Goal: Find specific page/section: Find specific page/section

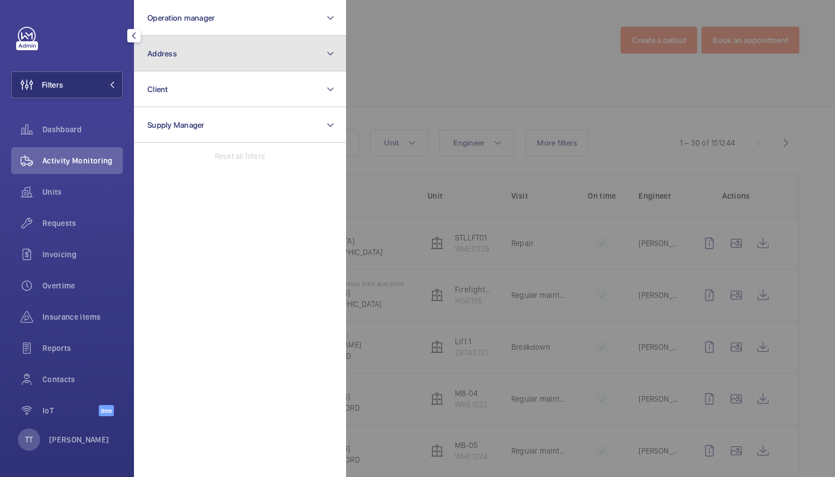
click at [266, 58] on button "Address" at bounding box center [240, 54] width 212 height 36
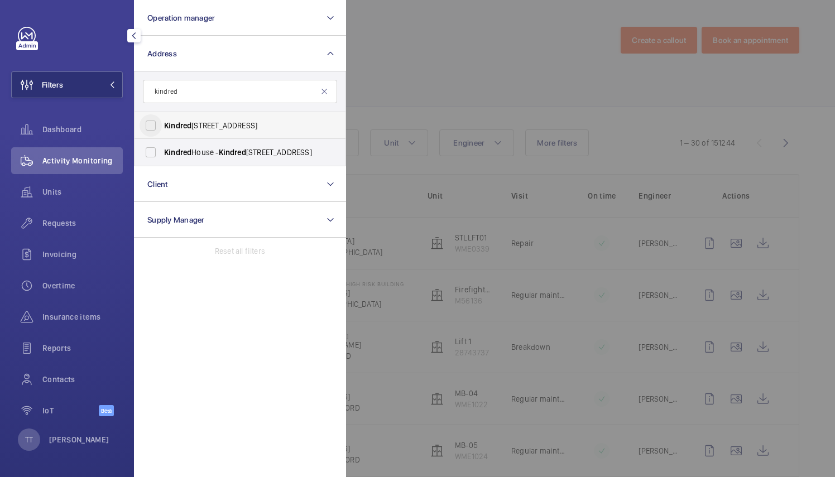
type input "kindred"
click at [154, 122] on input "[STREET_ADDRESS]" at bounding box center [151, 125] width 22 height 22
checkbox input "true"
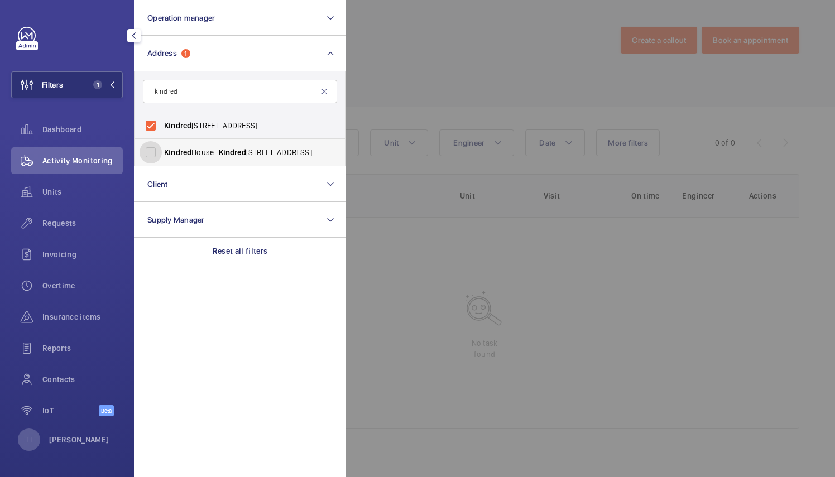
click at [150, 155] on input "Kindred House - [GEOGRAPHIC_DATA], CROYDON CR0 1GL" at bounding box center [151, 152] width 22 height 22
checkbox input "true"
click at [380, 275] on div at bounding box center [763, 238] width 835 height 477
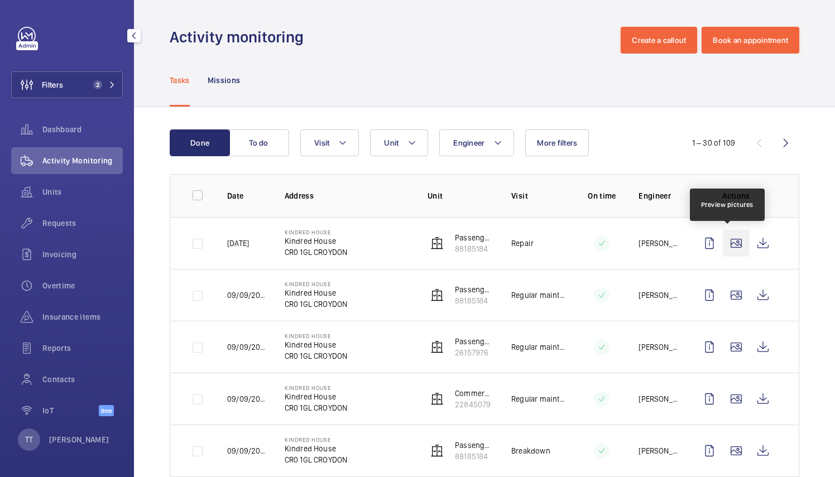
click at [726, 244] on wm-front-icon-button at bounding box center [736, 243] width 27 height 27
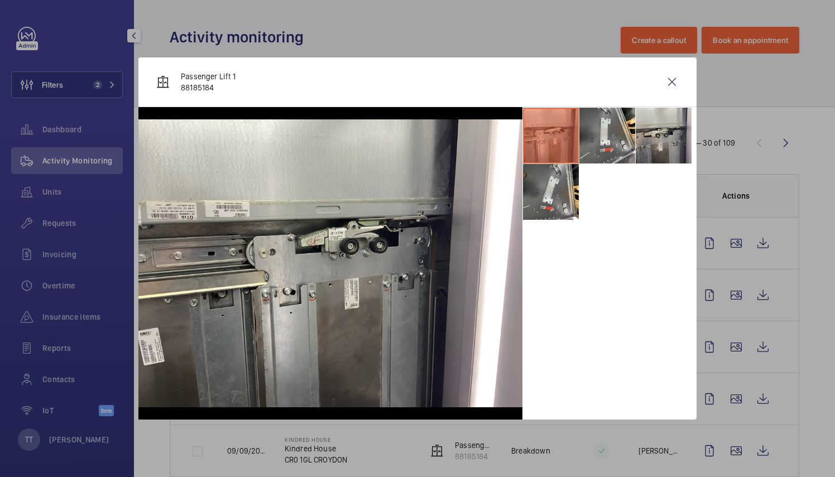
click at [559, 133] on li at bounding box center [551, 136] width 56 height 56
click at [178, 200] on img at bounding box center [330, 263] width 384 height 288
click at [175, 211] on img at bounding box center [330, 263] width 384 height 288
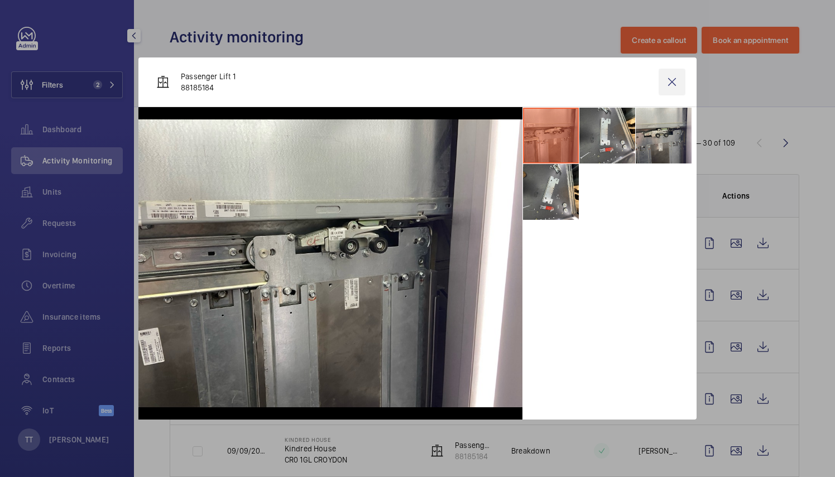
click at [665, 81] on wm-front-icon-button at bounding box center [672, 82] width 27 height 27
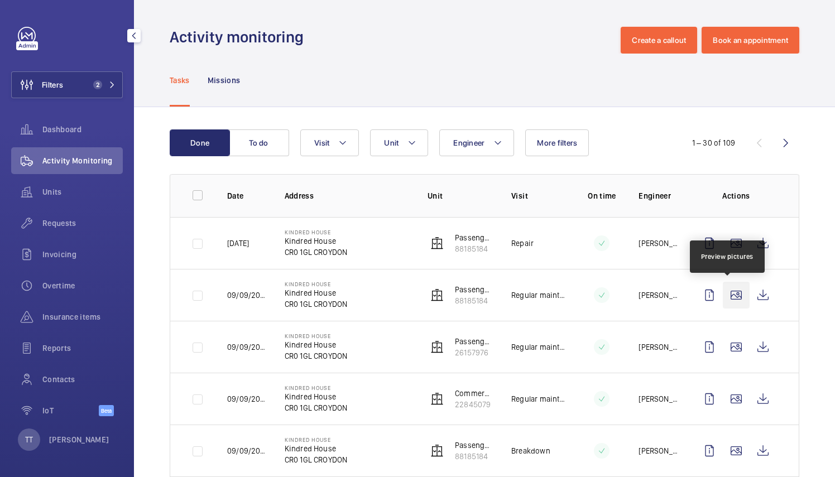
click at [729, 300] on wm-front-icon-button at bounding box center [736, 295] width 27 height 27
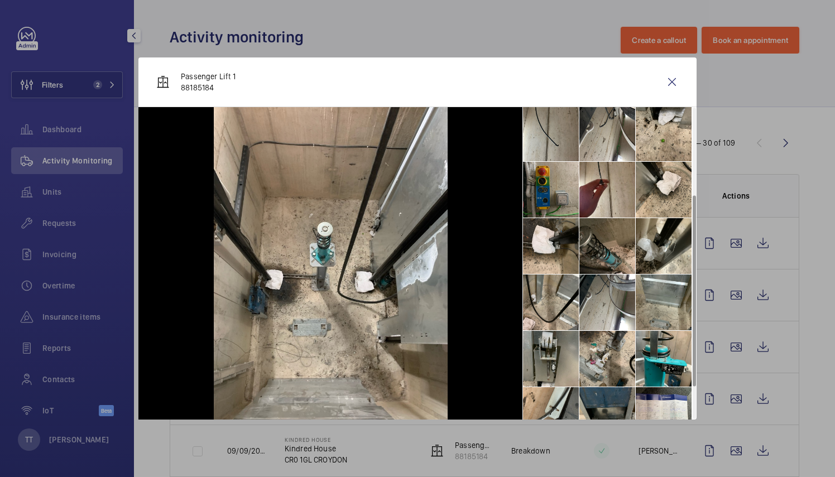
scroll to position [195, 0]
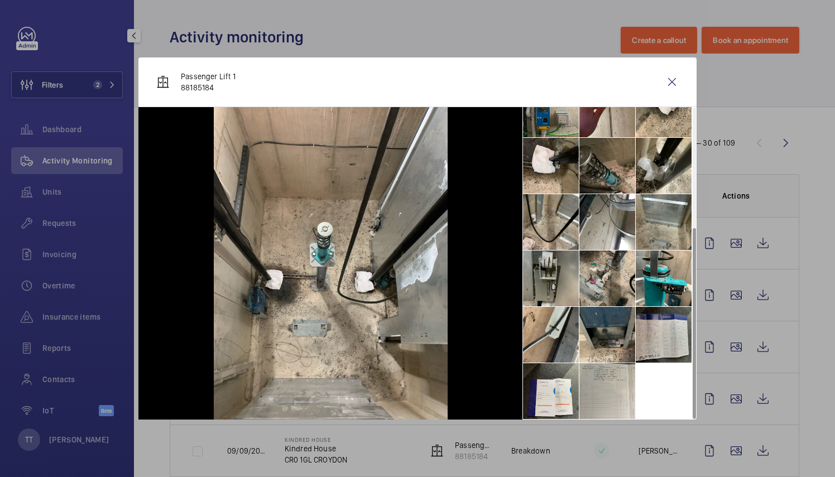
click at [645, 324] on li at bounding box center [664, 335] width 56 height 56
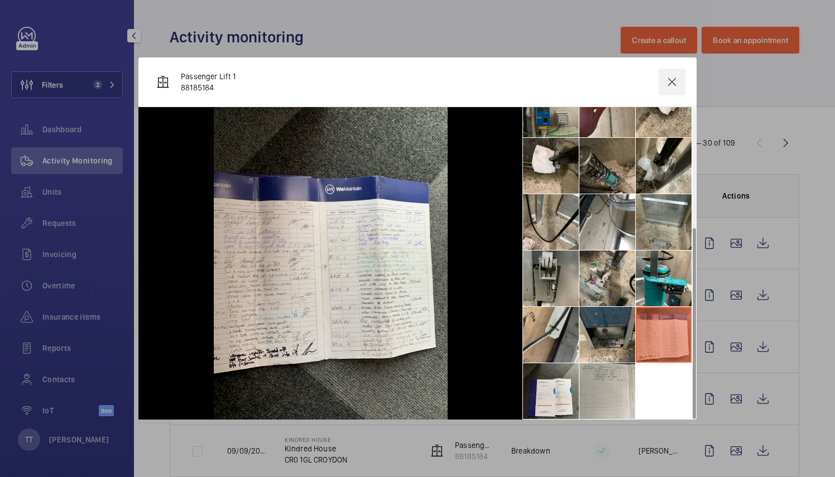
click at [670, 81] on wm-front-icon-button at bounding box center [672, 82] width 27 height 27
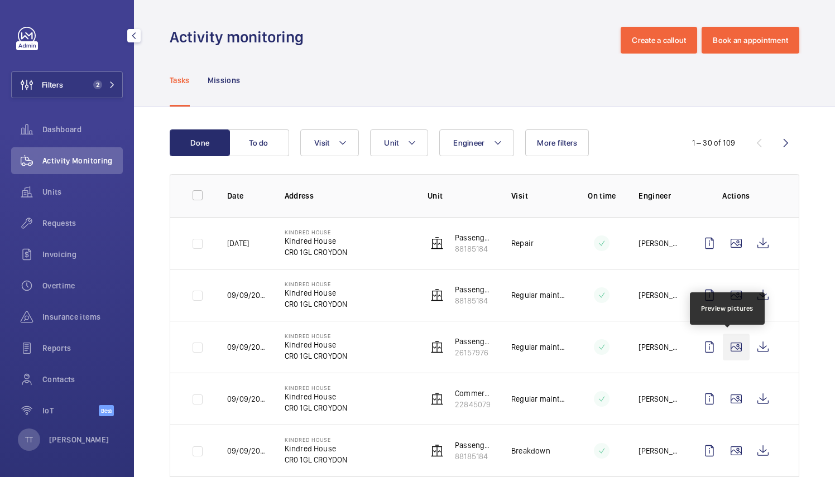
click at [724, 351] on wm-front-icon-button at bounding box center [736, 347] width 27 height 27
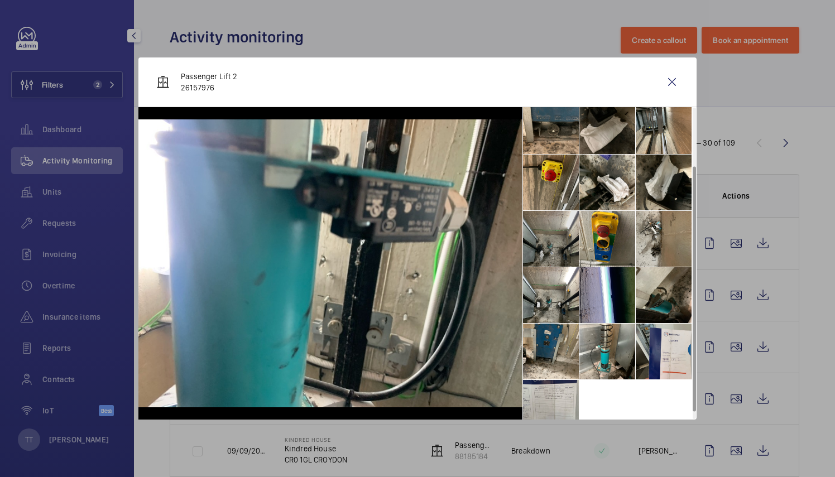
scroll to position [83, 0]
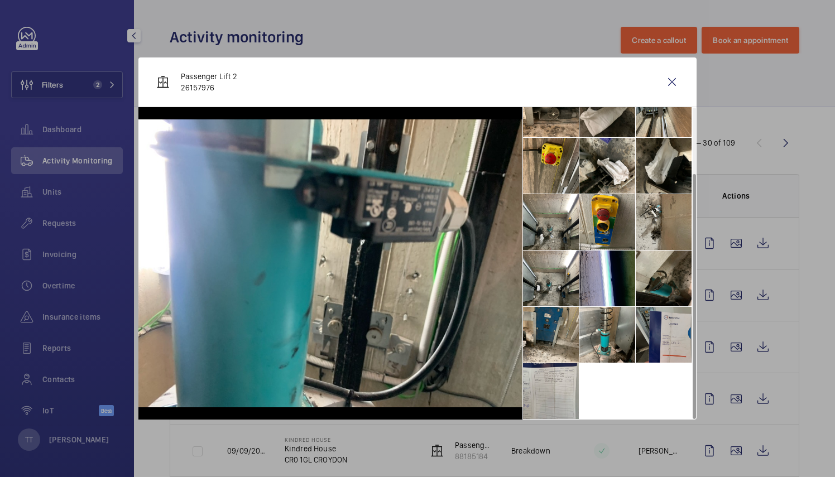
click at [653, 325] on li at bounding box center [664, 335] width 56 height 56
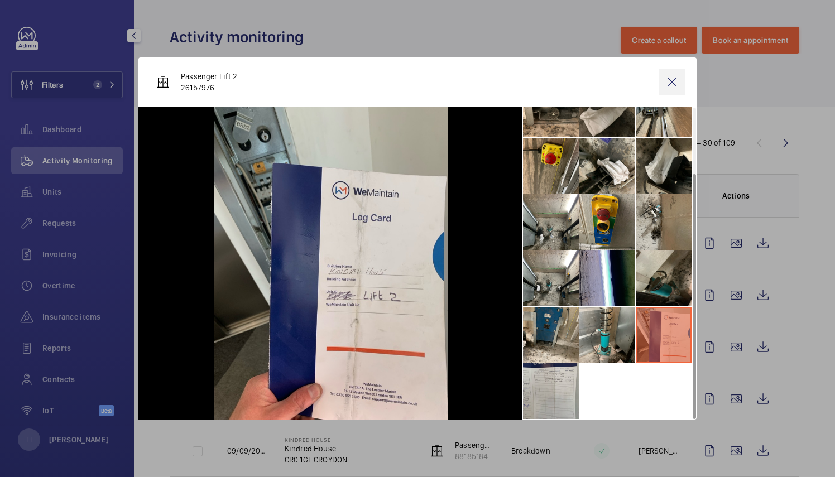
click at [675, 83] on wm-front-icon-button at bounding box center [672, 82] width 27 height 27
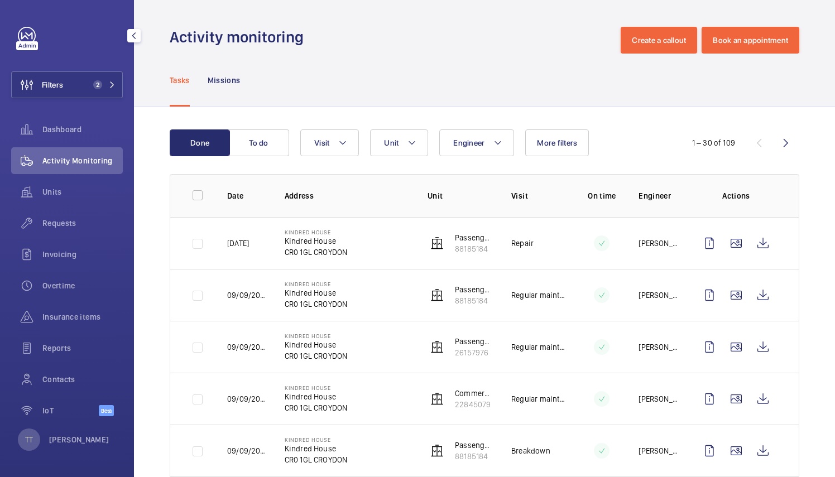
scroll to position [31, 0]
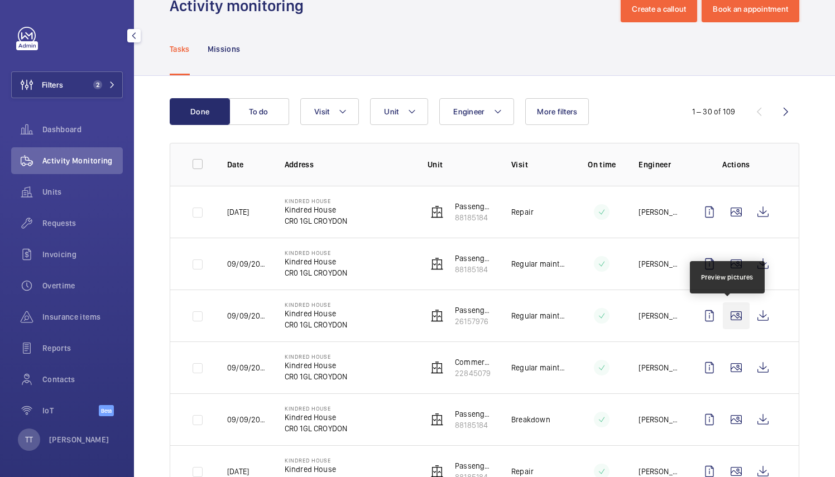
click at [732, 316] on wm-front-icon-button at bounding box center [736, 316] width 27 height 27
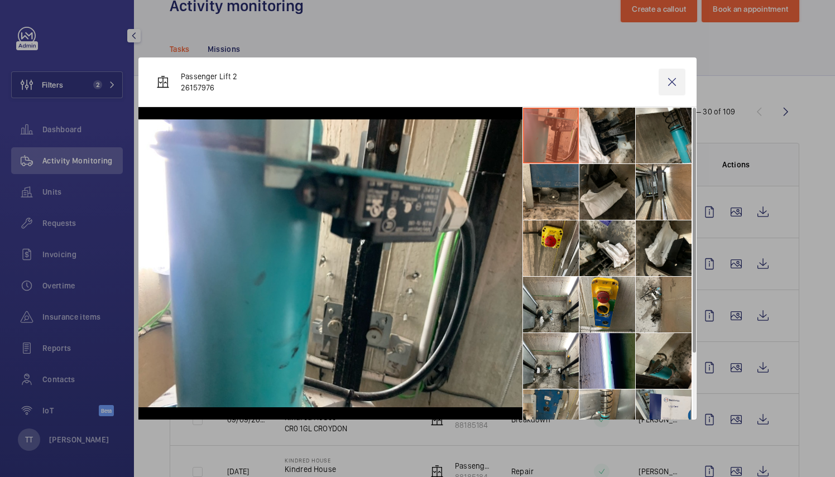
click at [675, 77] on wm-front-icon-button at bounding box center [672, 82] width 27 height 27
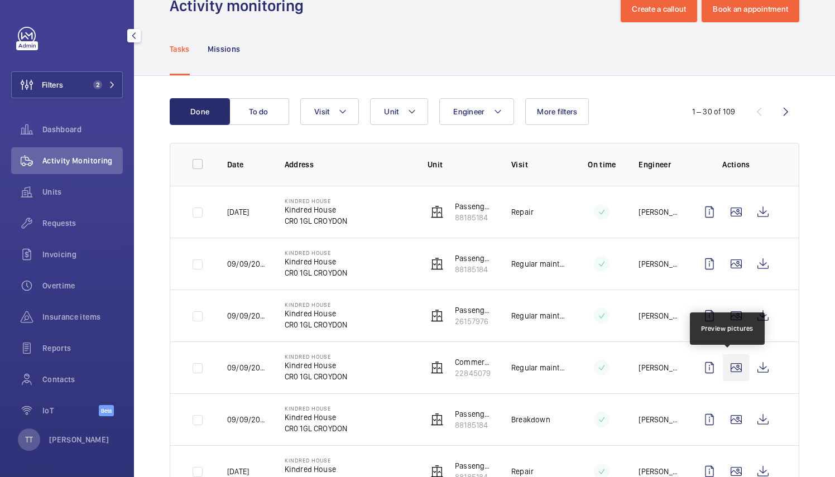
click at [728, 365] on wm-front-icon-button at bounding box center [736, 367] width 27 height 27
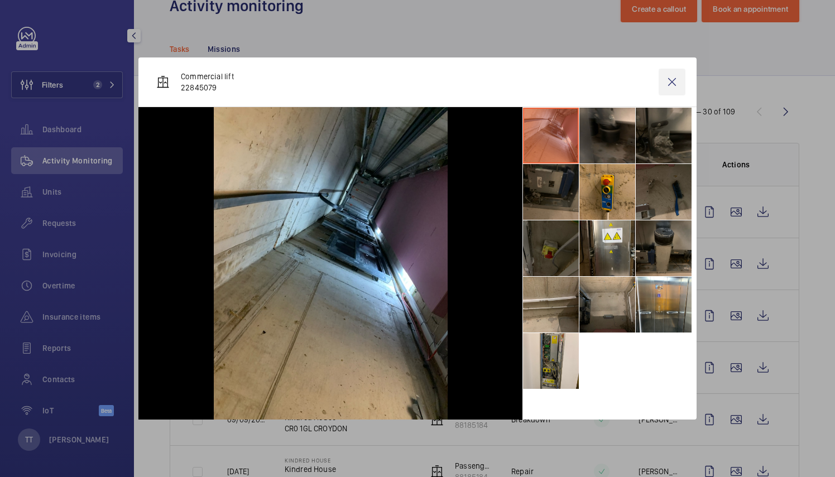
click at [668, 83] on wm-front-icon-button at bounding box center [672, 82] width 27 height 27
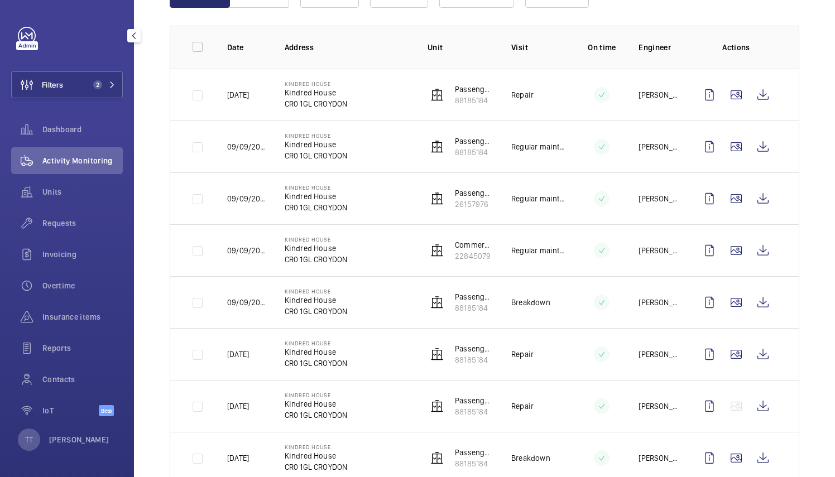
scroll to position [190, 0]
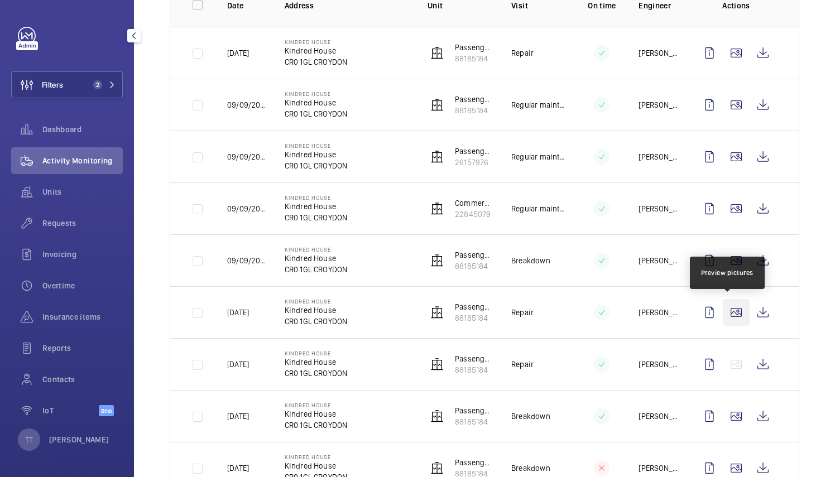
click at [723, 309] on wm-front-icon-button at bounding box center [736, 312] width 27 height 27
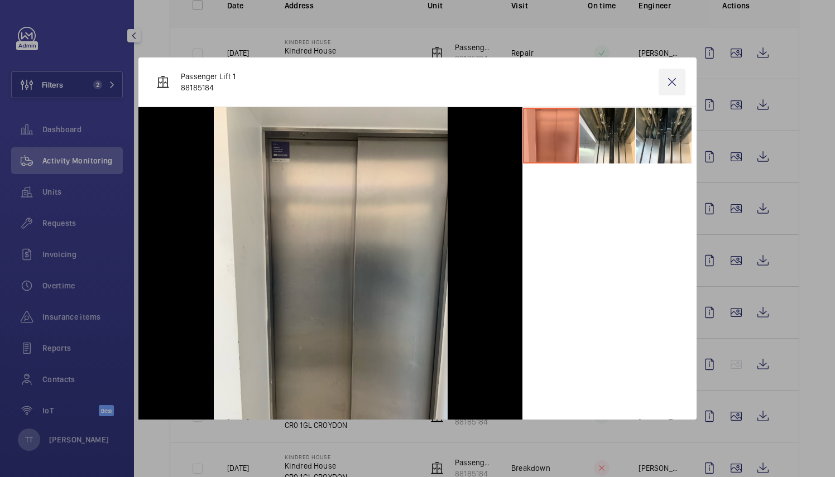
click at [678, 77] on wm-front-icon-button at bounding box center [672, 82] width 27 height 27
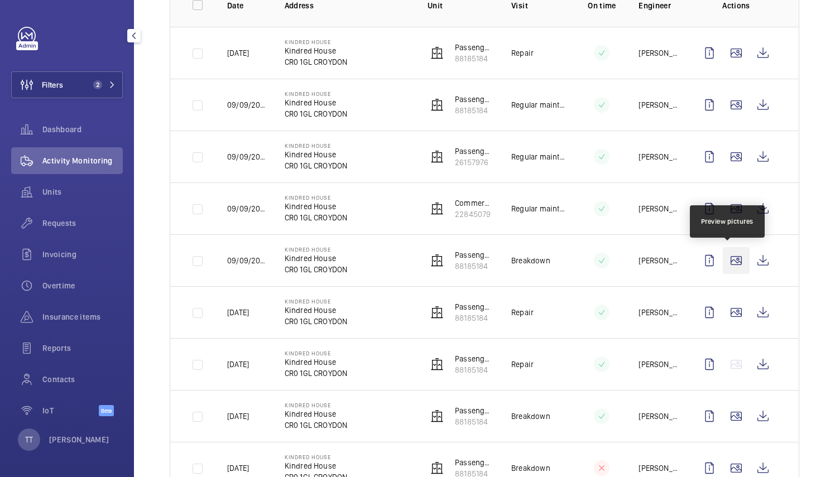
click at [726, 261] on wm-front-icon-button at bounding box center [736, 260] width 27 height 27
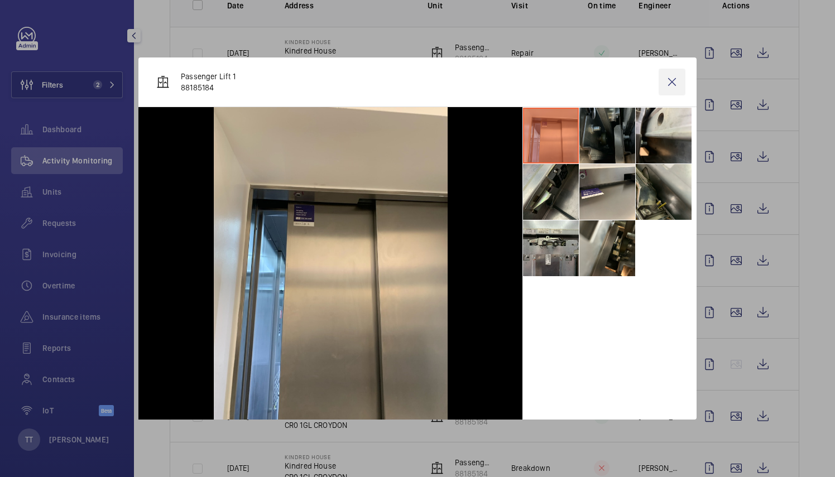
click at [672, 88] on wm-front-icon-button at bounding box center [672, 82] width 27 height 27
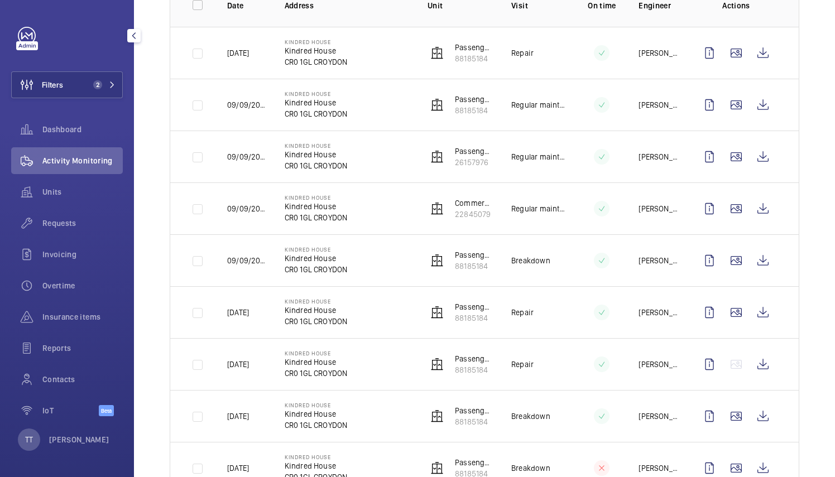
scroll to position [310, 0]
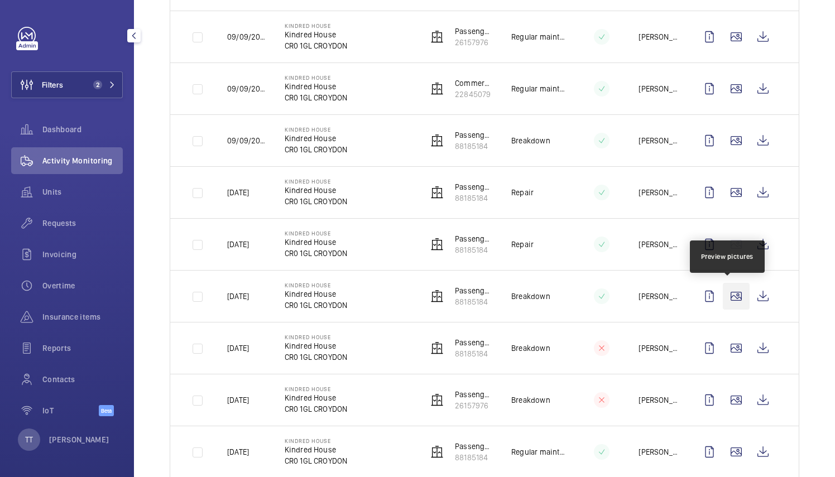
click at [724, 289] on wm-front-icon-button at bounding box center [736, 296] width 27 height 27
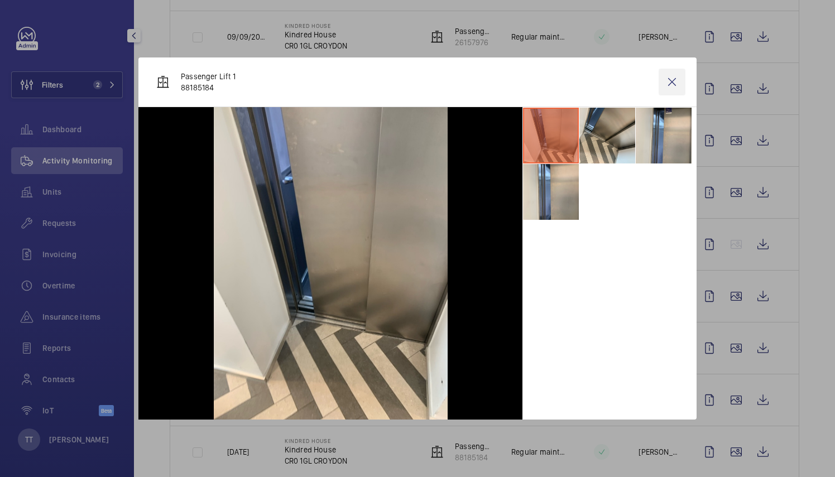
click at [669, 94] on wm-front-icon-button at bounding box center [672, 82] width 27 height 27
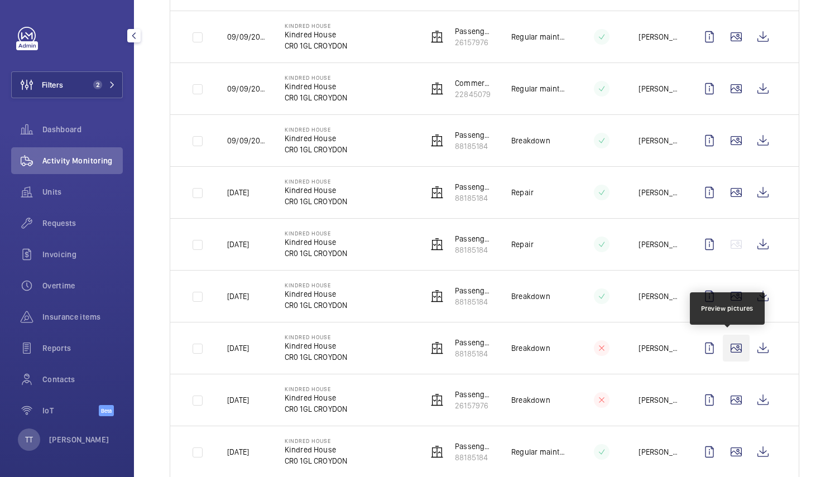
click at [723, 352] on wm-front-icon-button at bounding box center [736, 348] width 27 height 27
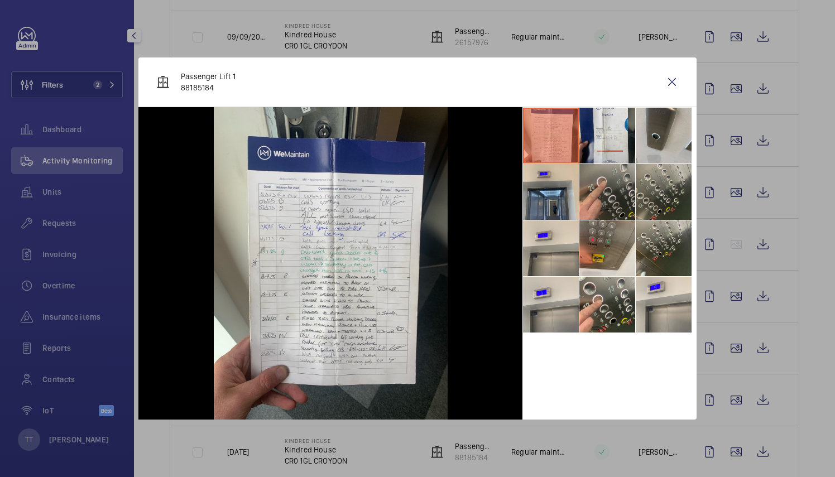
click at [610, 181] on li at bounding box center [607, 192] width 56 height 56
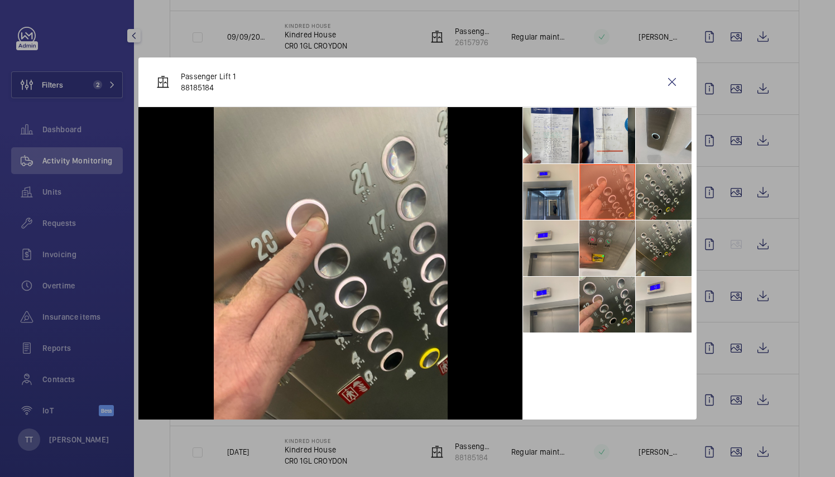
click at [602, 292] on li at bounding box center [607, 305] width 56 height 56
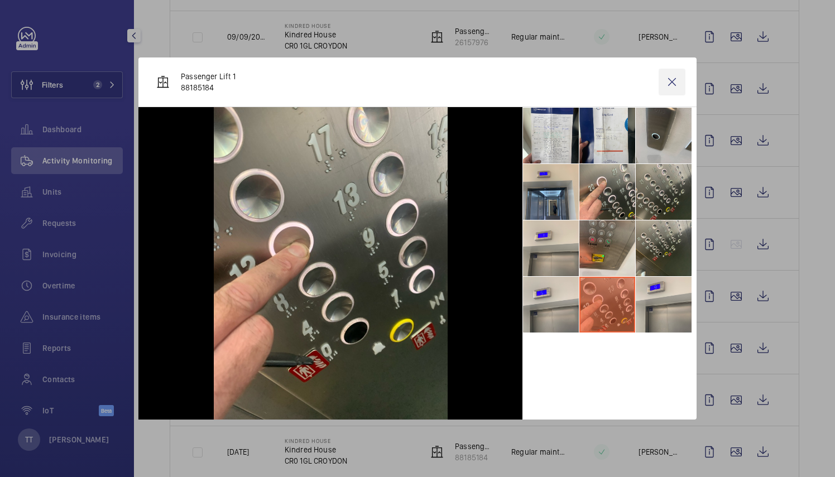
click at [664, 70] on wm-front-icon-button at bounding box center [672, 82] width 27 height 27
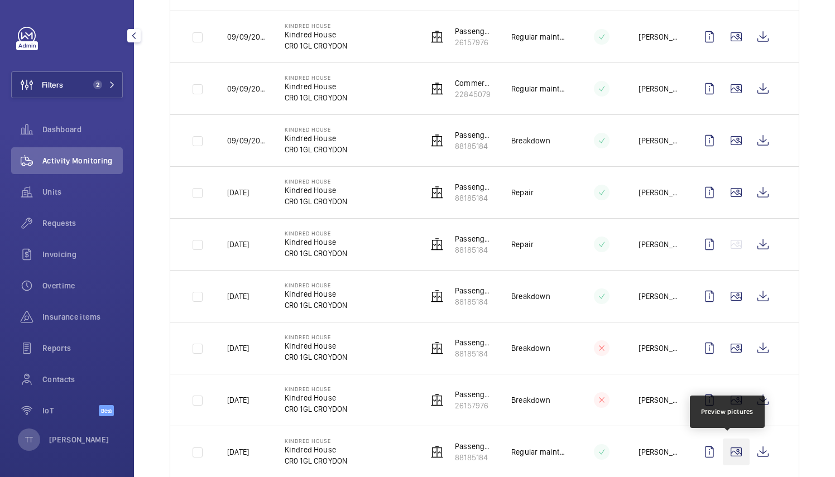
click at [729, 444] on wm-front-icon-button at bounding box center [736, 452] width 27 height 27
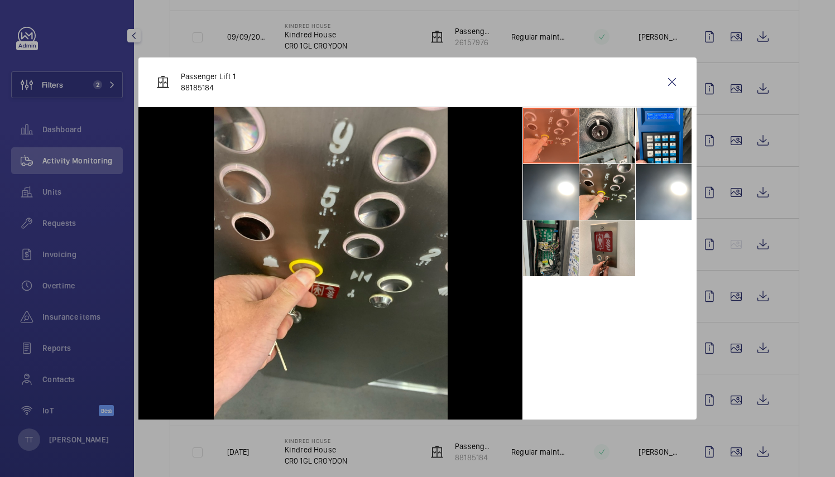
click at [554, 267] on li at bounding box center [551, 248] width 56 height 56
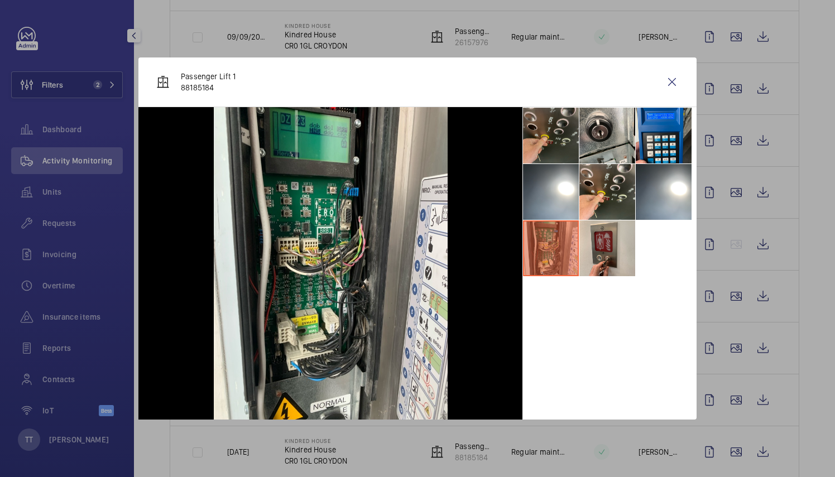
click at [557, 143] on li at bounding box center [551, 136] width 56 height 56
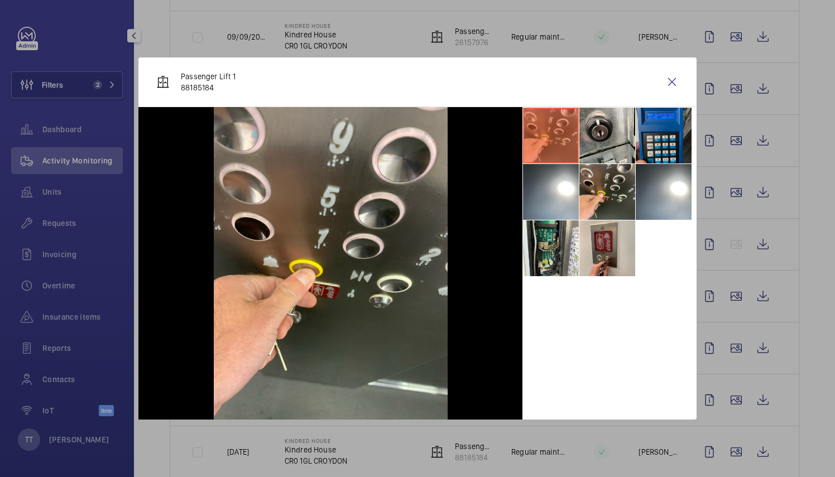
click at [653, 131] on li at bounding box center [664, 136] width 56 height 56
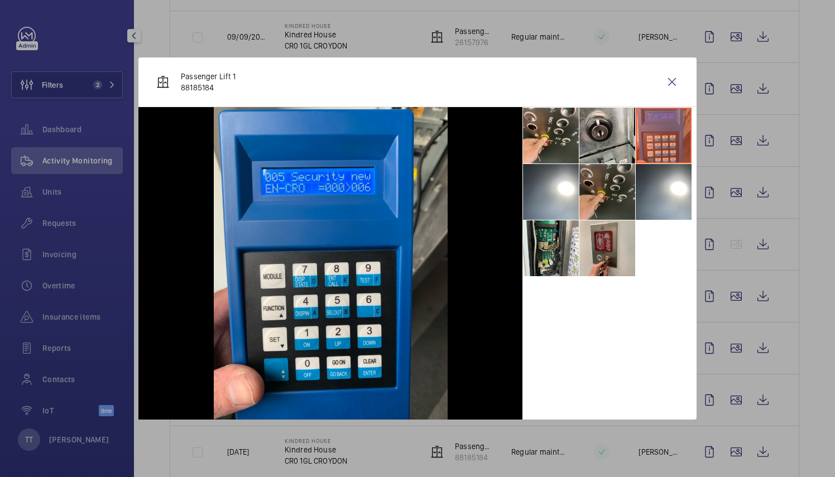
click at [603, 198] on li at bounding box center [607, 192] width 56 height 56
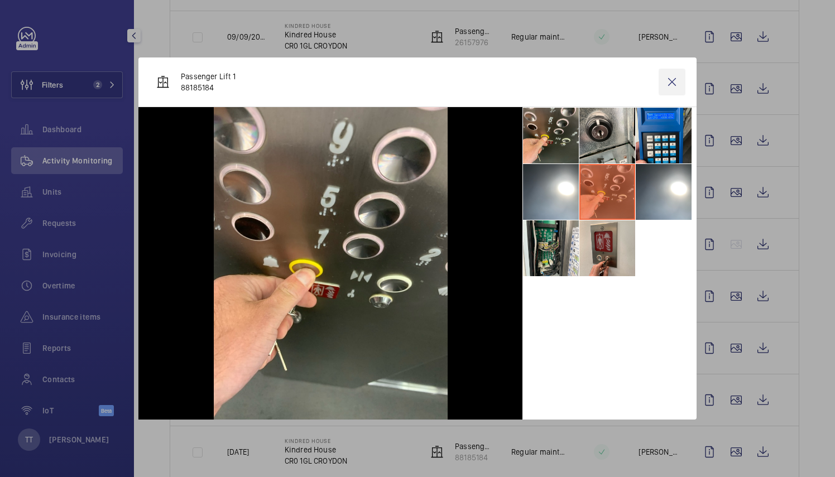
click at [670, 76] on wm-front-icon-button at bounding box center [672, 82] width 27 height 27
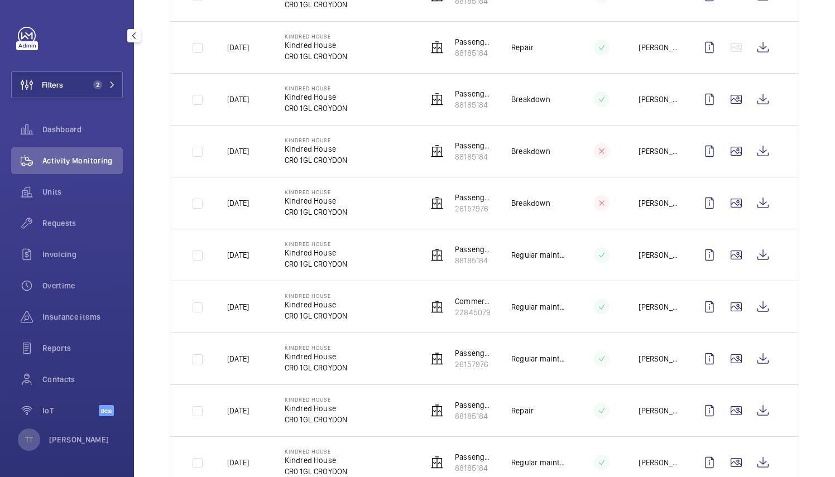
scroll to position [511, 0]
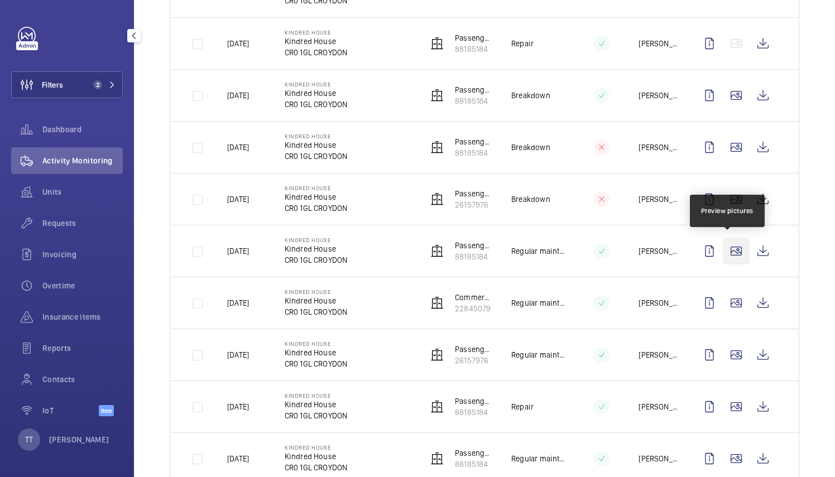
click at [731, 252] on wm-front-icon-button at bounding box center [736, 251] width 27 height 27
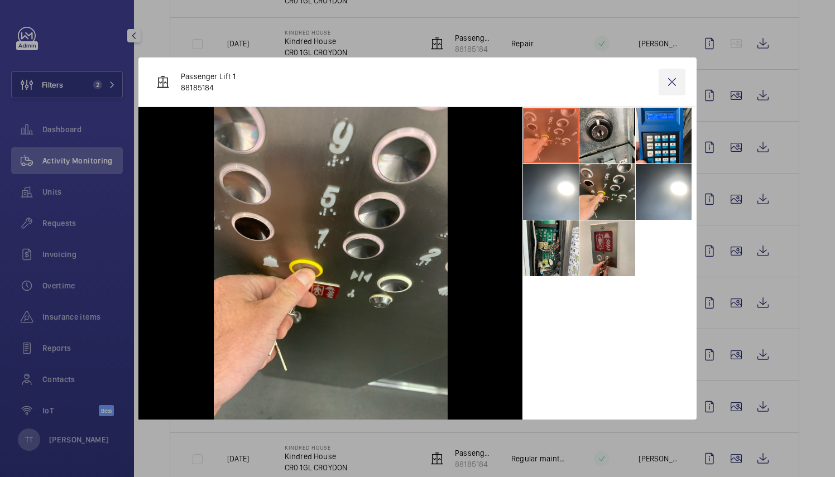
click at [672, 85] on wm-front-icon-button at bounding box center [672, 82] width 27 height 27
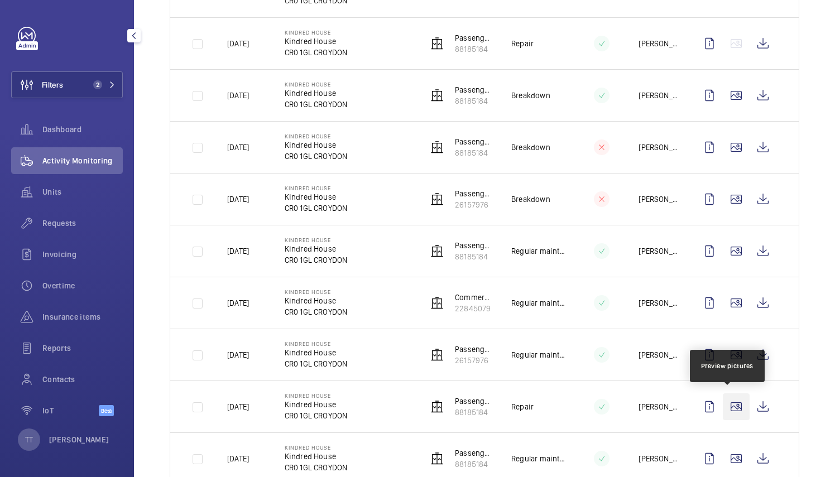
click at [726, 396] on wm-front-icon-button at bounding box center [736, 406] width 27 height 27
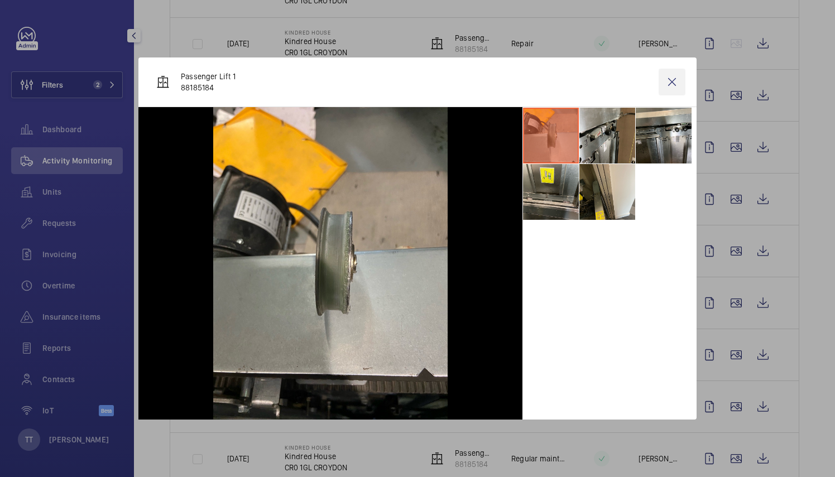
click at [674, 83] on wm-front-icon-button at bounding box center [672, 82] width 27 height 27
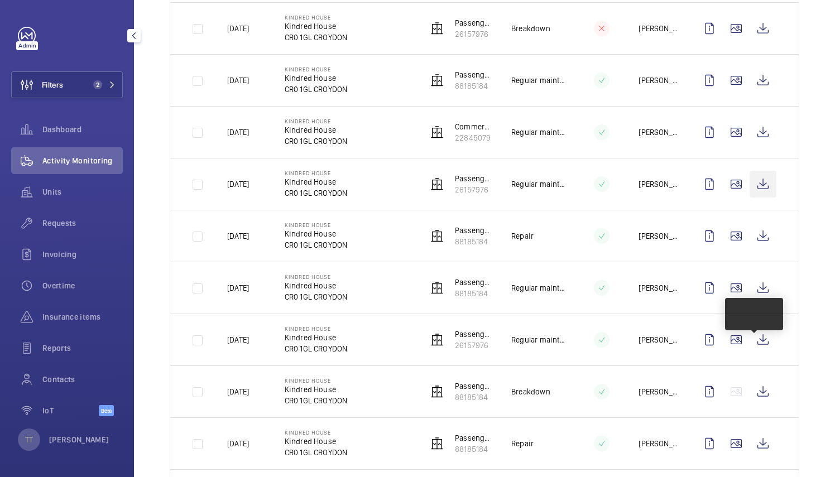
scroll to position [690, 0]
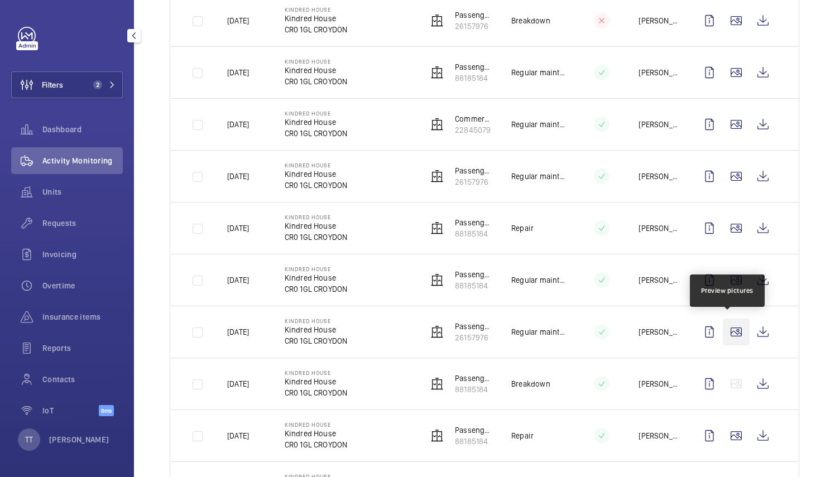
click at [728, 323] on wm-front-icon-button at bounding box center [736, 332] width 27 height 27
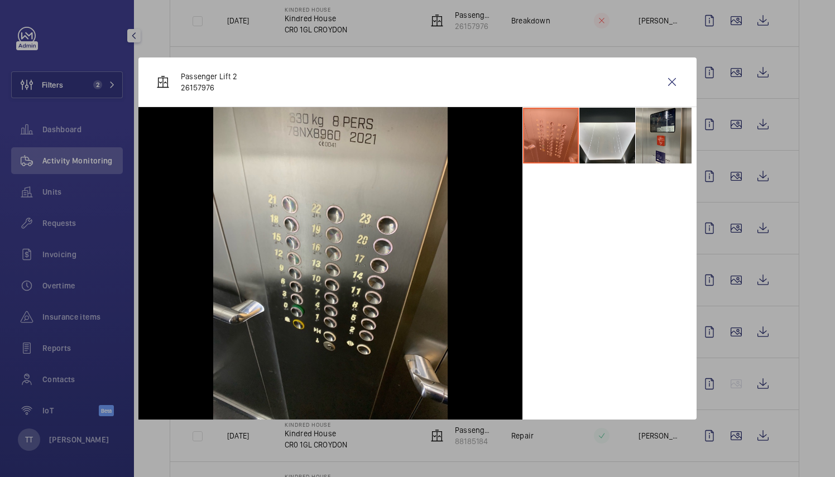
click at [661, 127] on li at bounding box center [664, 136] width 56 height 56
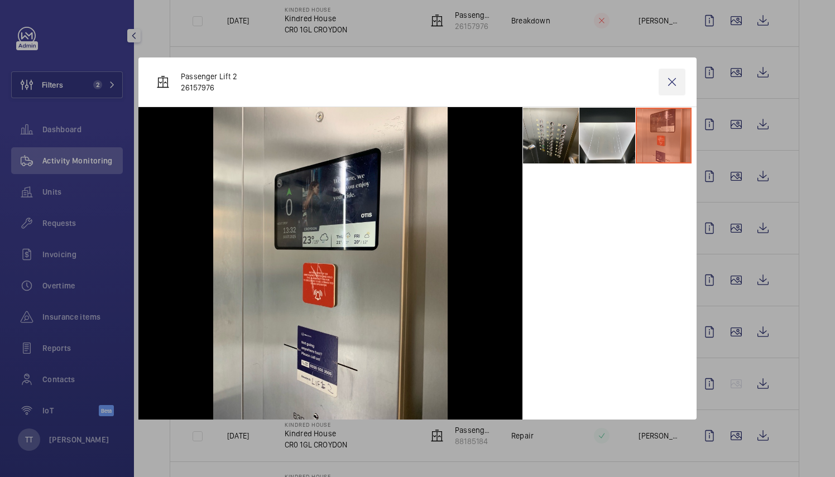
click at [672, 89] on wm-front-icon-button at bounding box center [672, 82] width 27 height 27
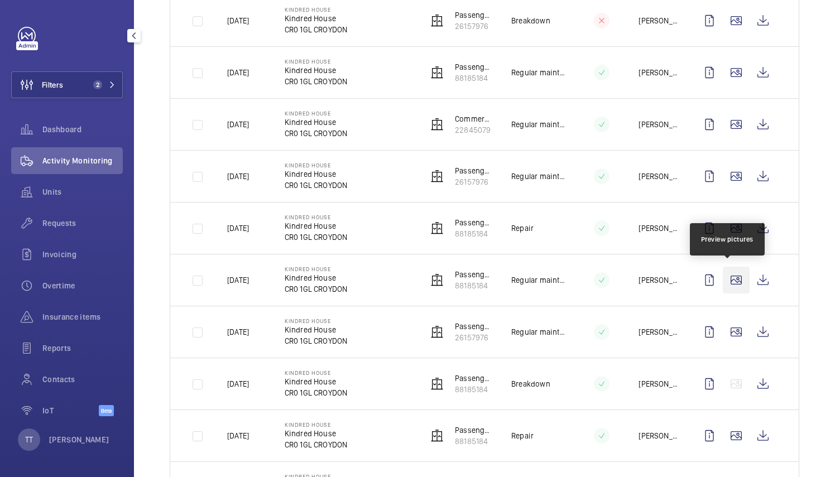
click at [729, 277] on wm-front-icon-button at bounding box center [736, 280] width 27 height 27
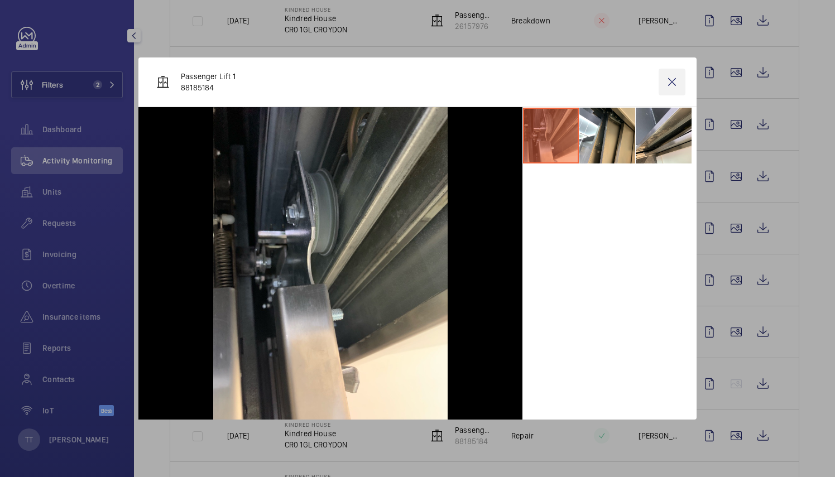
click at [671, 80] on wm-front-icon-button at bounding box center [672, 82] width 27 height 27
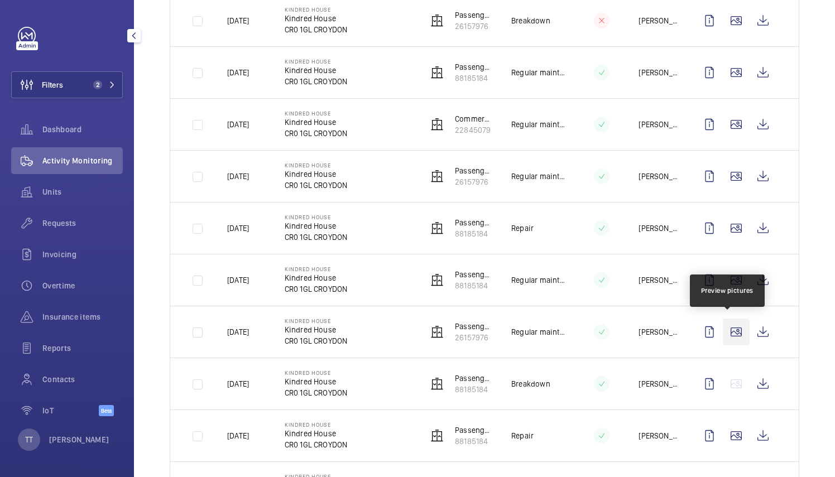
click at [729, 332] on wm-front-icon-button at bounding box center [736, 332] width 27 height 27
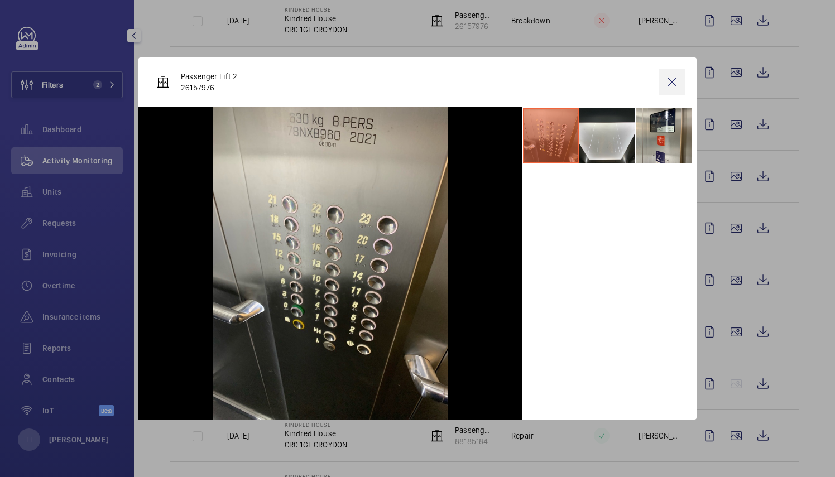
click at [673, 87] on wm-front-icon-button at bounding box center [672, 82] width 27 height 27
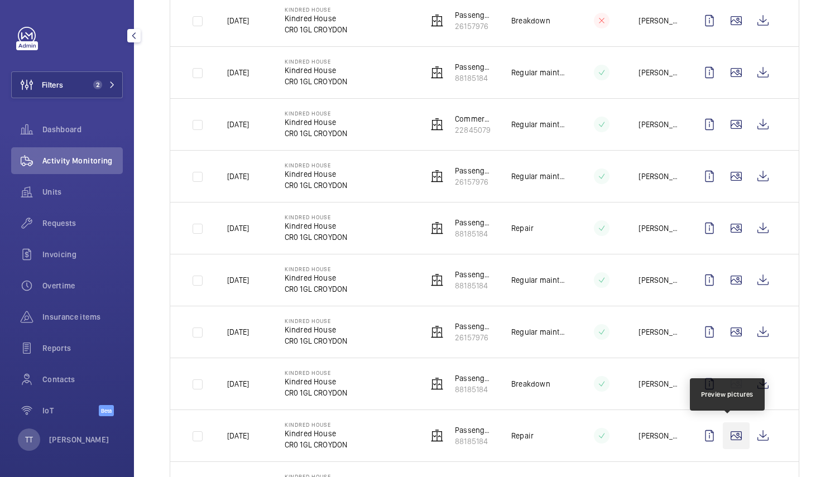
click at [728, 439] on wm-front-icon-button at bounding box center [736, 436] width 27 height 27
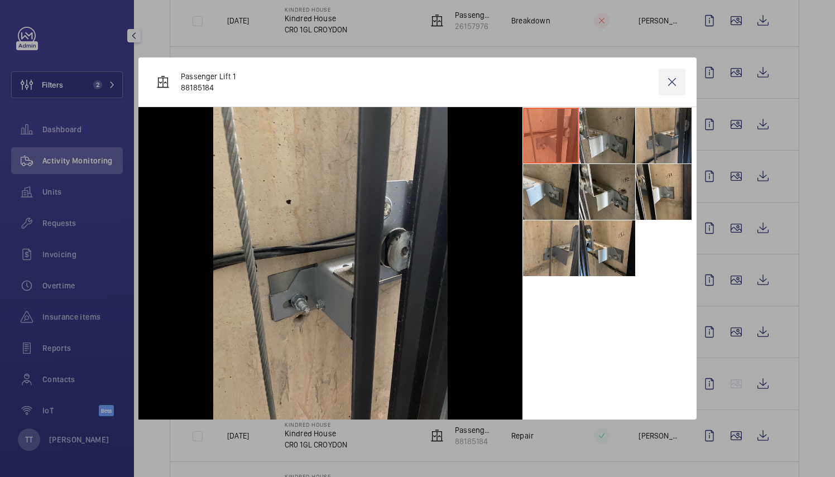
click at [669, 79] on wm-front-icon-button at bounding box center [672, 82] width 27 height 27
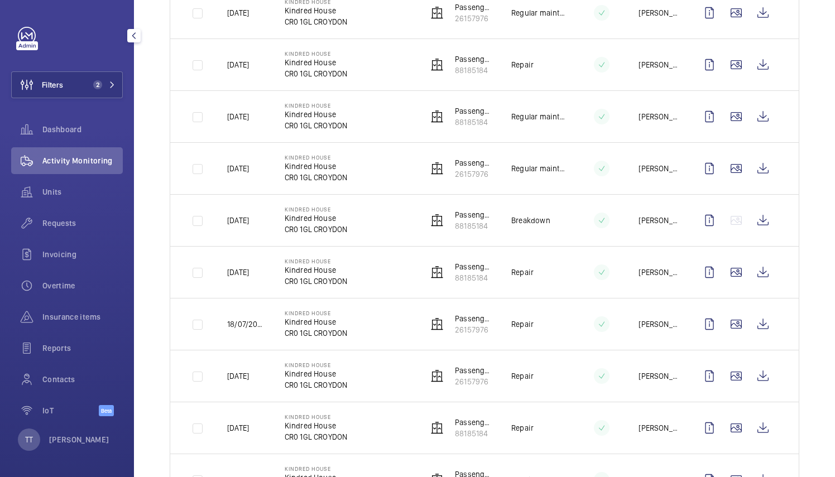
scroll to position [856, 0]
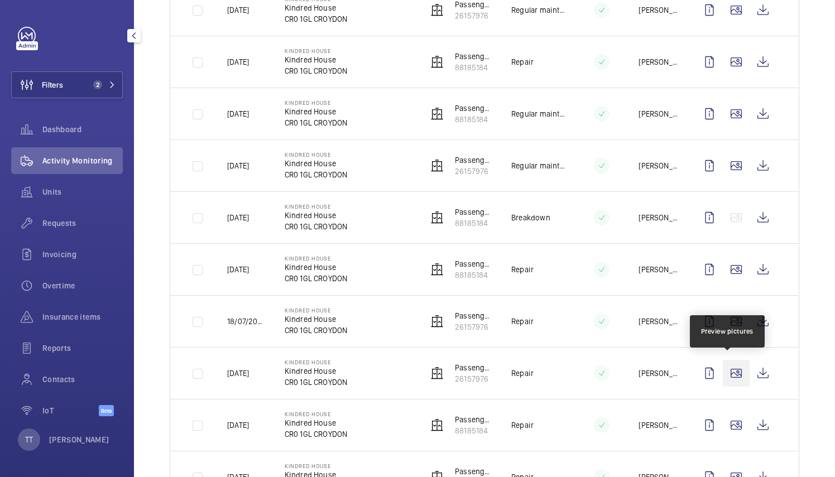
click at [729, 377] on wm-front-icon-button at bounding box center [736, 373] width 27 height 27
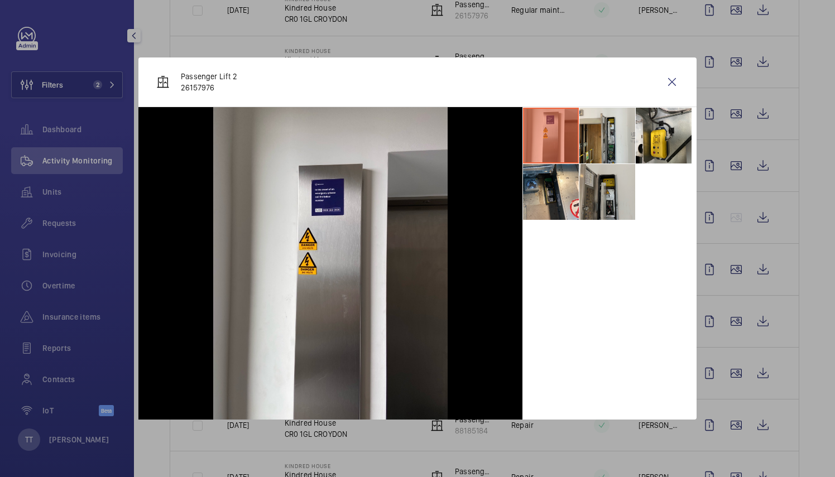
click at [602, 190] on li at bounding box center [607, 192] width 56 height 56
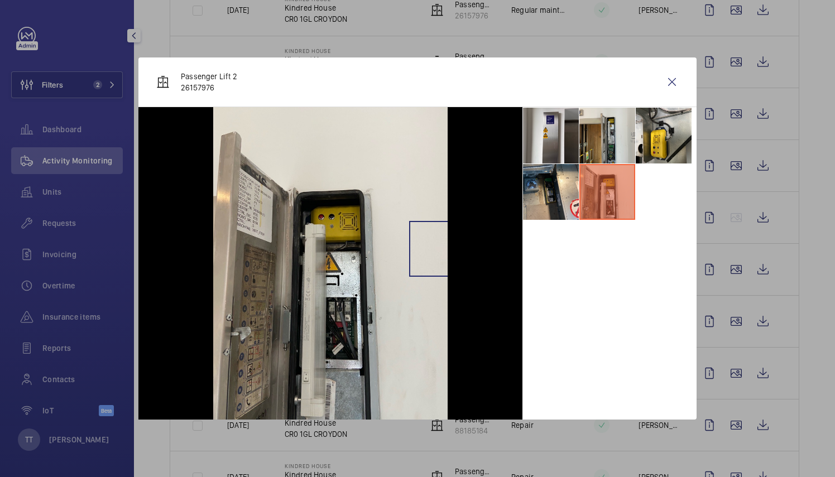
click at [438, 249] on img at bounding box center [330, 263] width 234 height 313
click at [667, 83] on wm-front-icon-button at bounding box center [672, 82] width 27 height 27
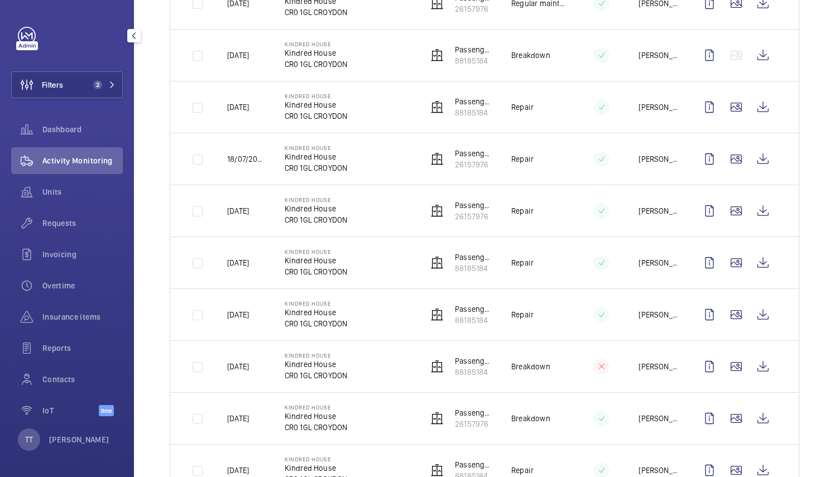
scroll to position [1019, 0]
click at [730, 359] on wm-front-icon-button at bounding box center [736, 366] width 27 height 27
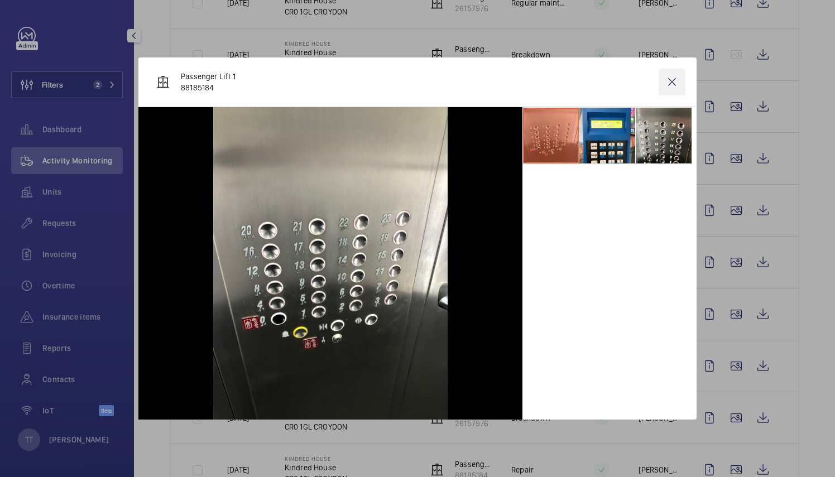
click at [674, 81] on wm-front-icon-button at bounding box center [672, 82] width 27 height 27
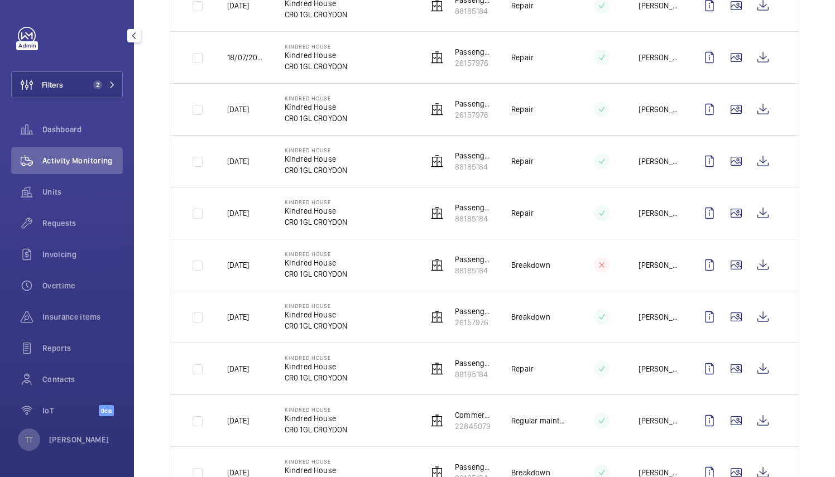
scroll to position [1131, 0]
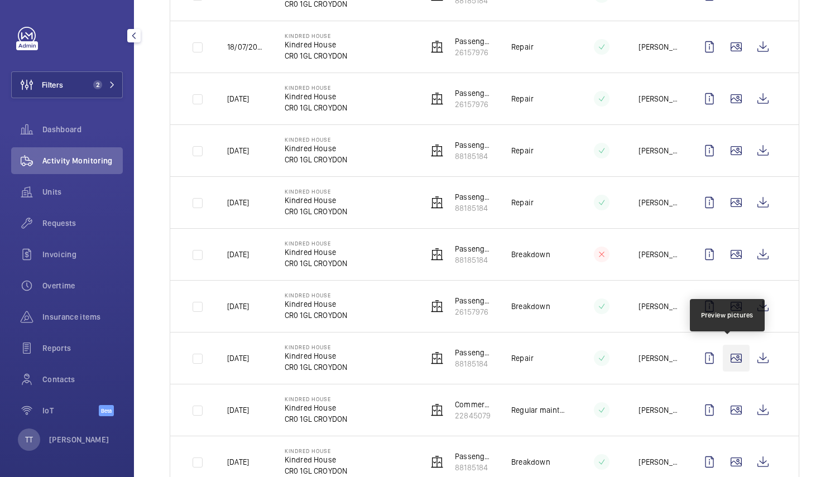
click at [730, 352] on wm-front-icon-button at bounding box center [736, 358] width 27 height 27
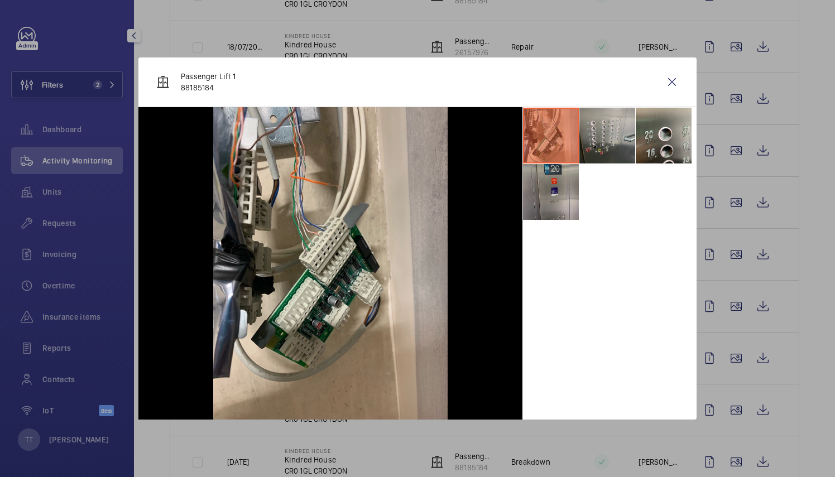
click at [546, 193] on li at bounding box center [551, 192] width 56 height 56
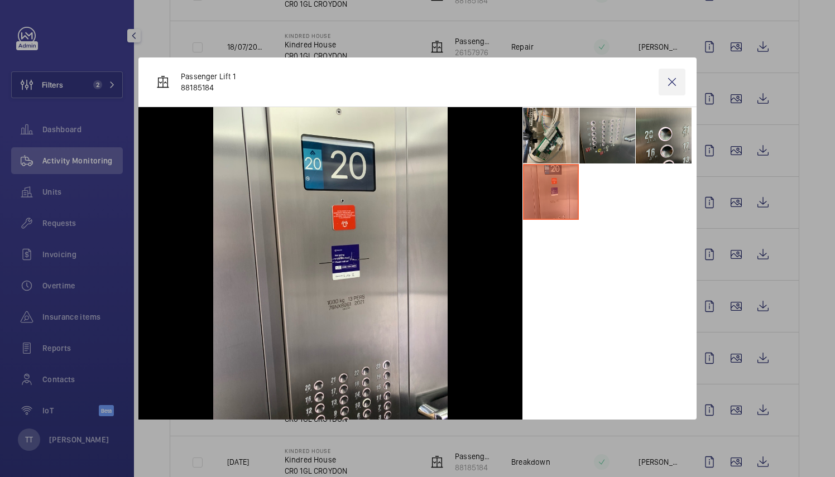
click at [671, 86] on wm-front-icon-button at bounding box center [672, 82] width 27 height 27
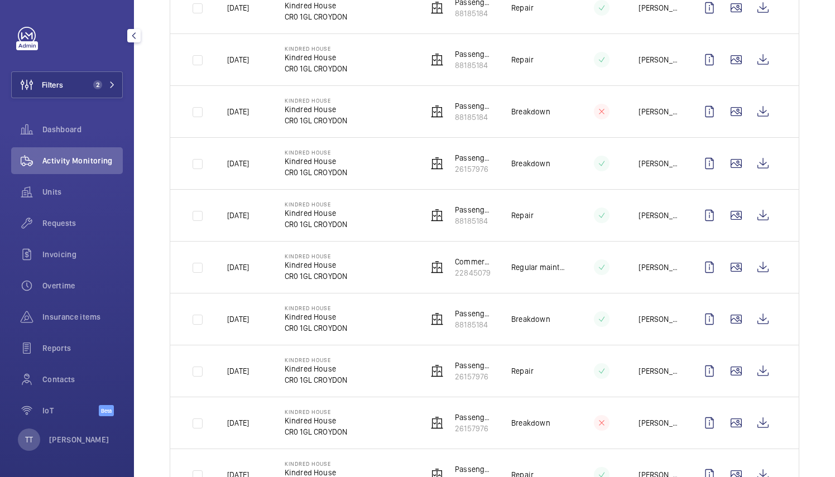
scroll to position [1318, 0]
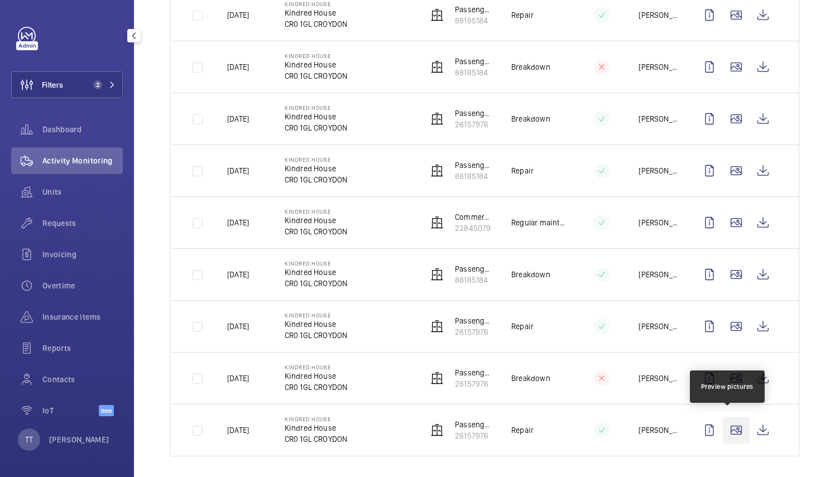
click at [733, 429] on wm-front-icon-button at bounding box center [736, 430] width 27 height 27
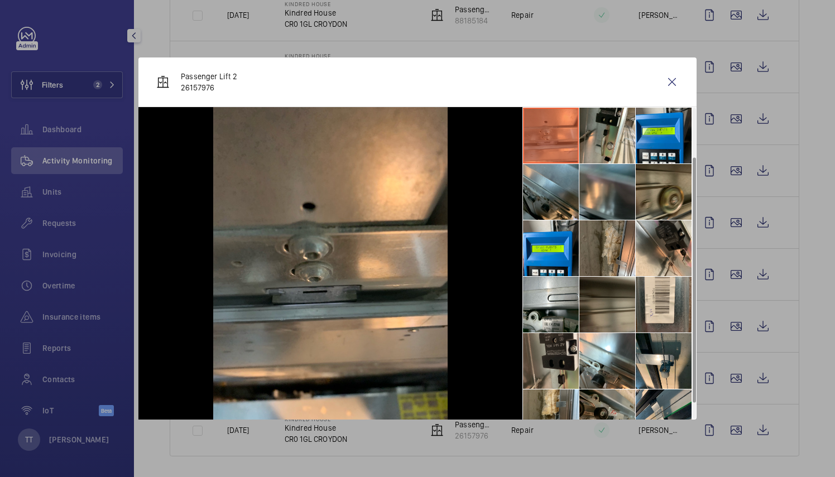
scroll to position [83, 0]
